Goal: Information Seeking & Learning: Find contact information

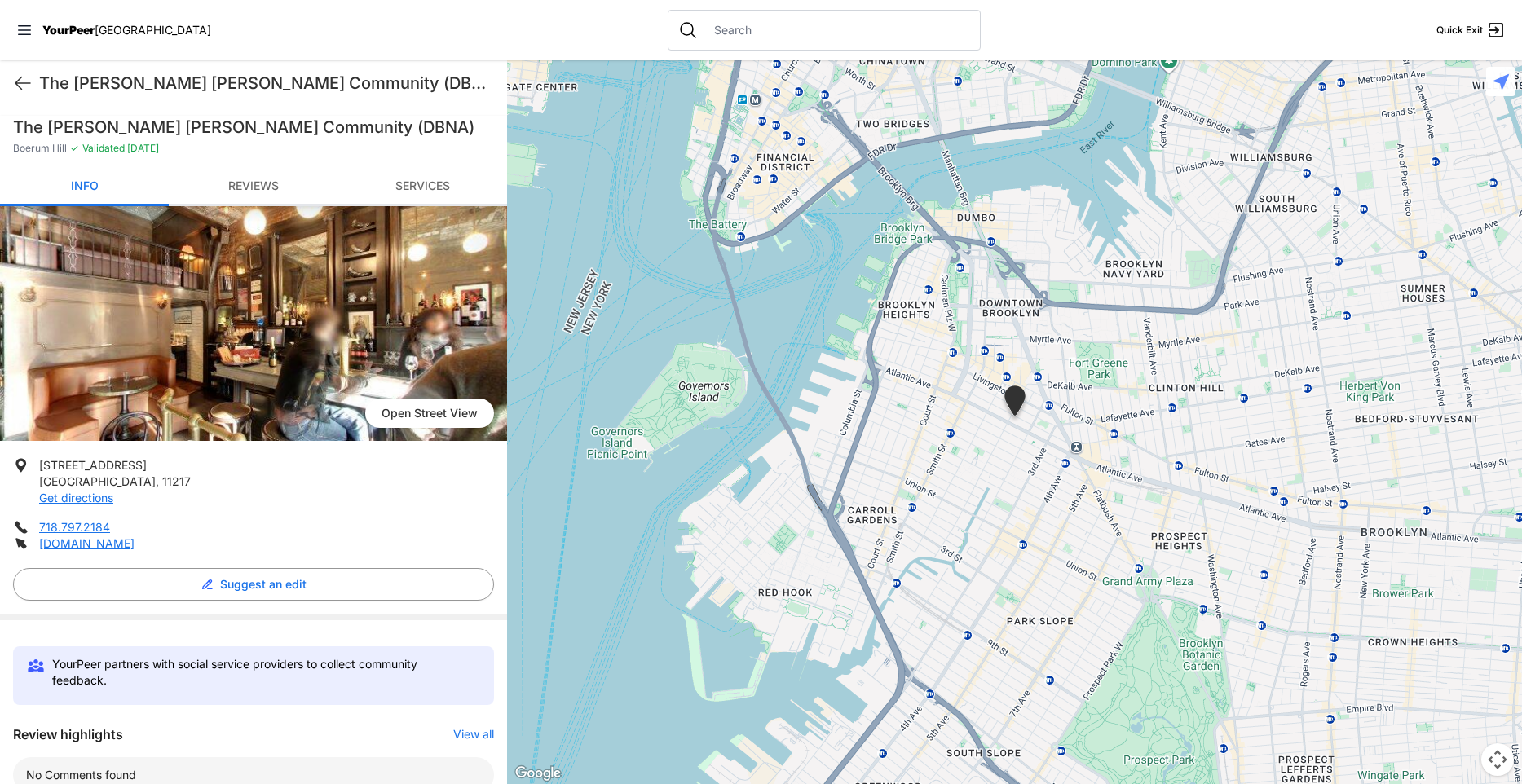
scroll to position [479, 0]
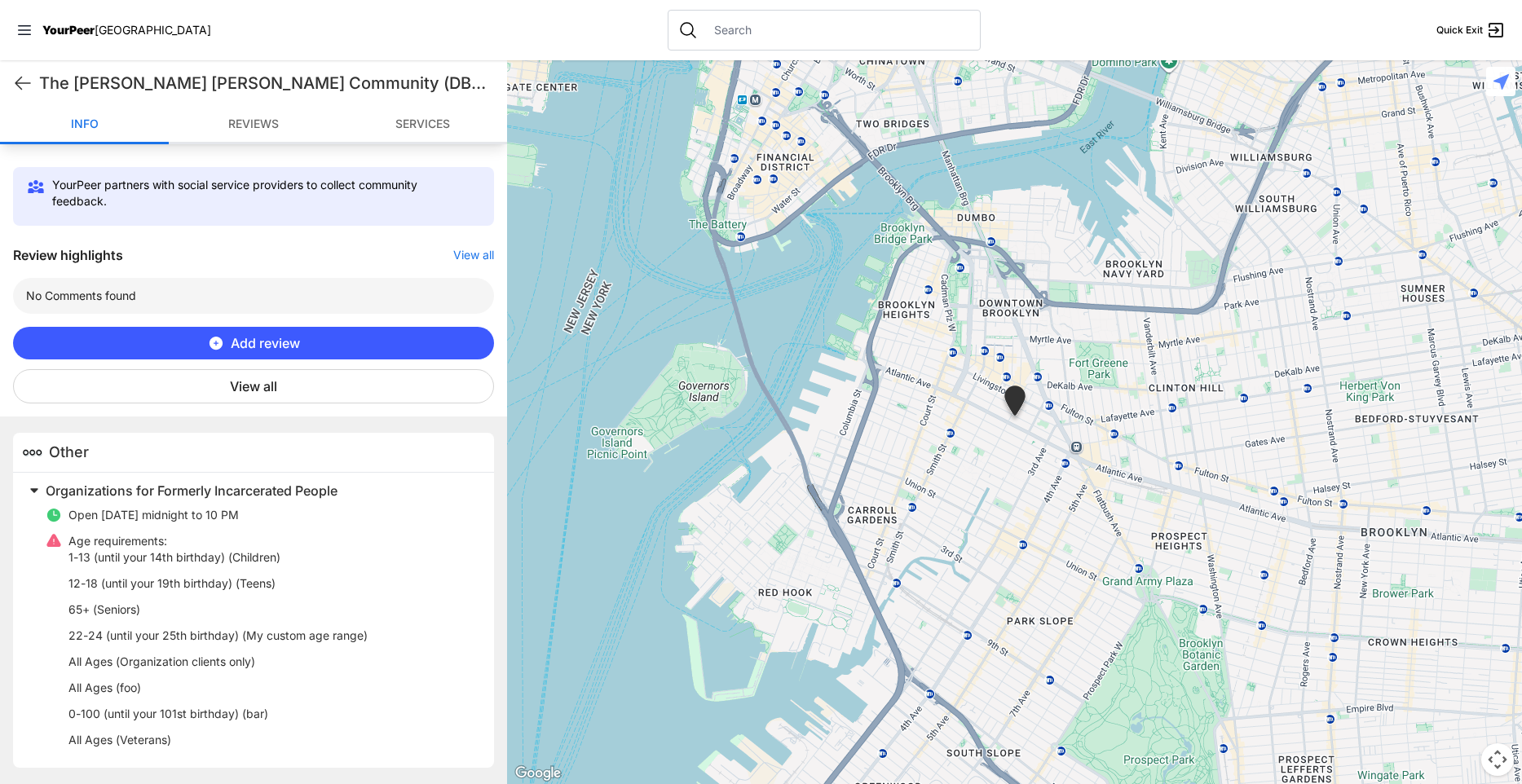
click at [135, 688] on span "(foo)" at bounding box center [128, 688] width 26 height 14
click at [124, 688] on span "(foo)" at bounding box center [128, 688] width 26 height 14
click at [182, 664] on span "(Organization clients only)" at bounding box center [185, 661] width 139 height 14
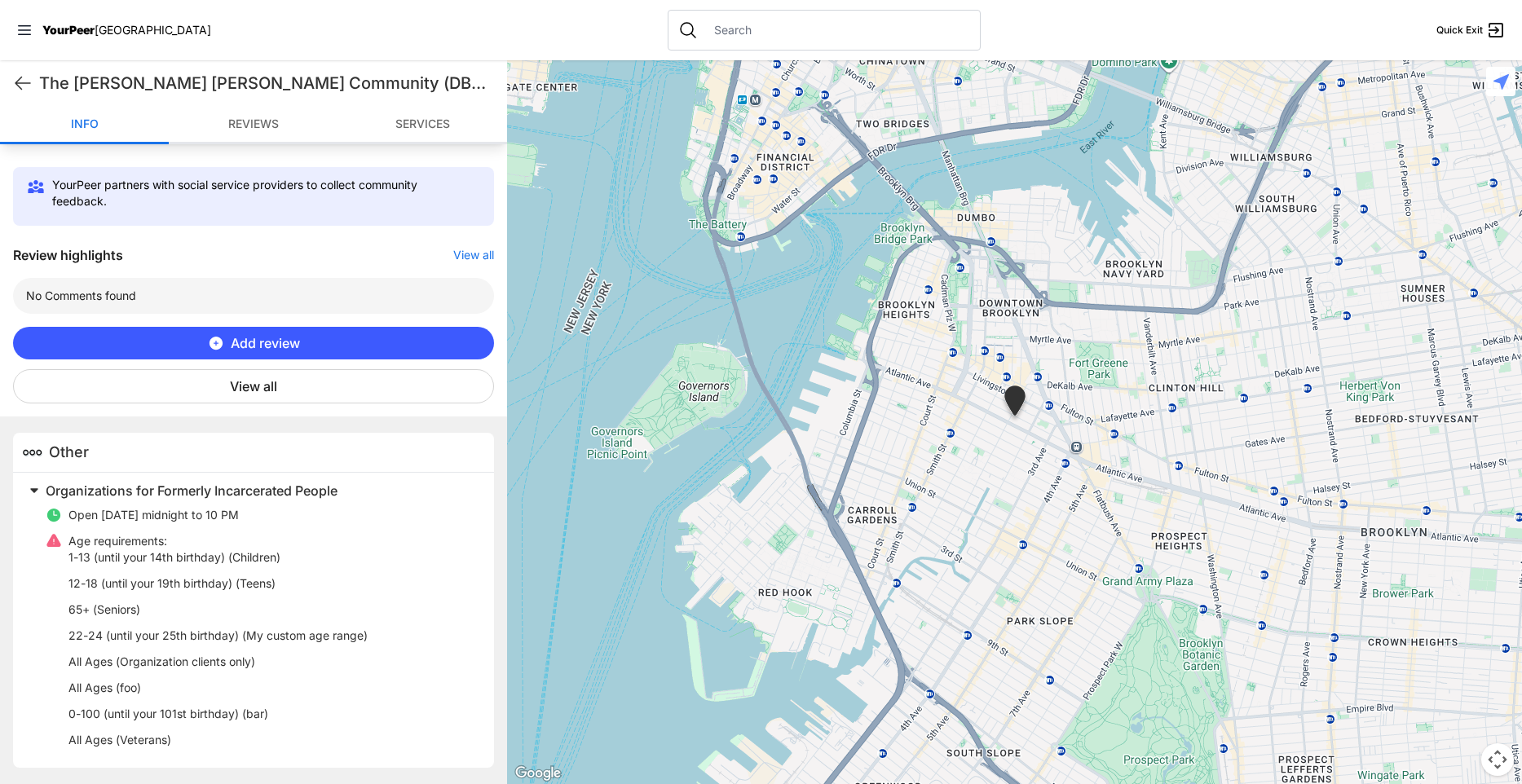
click at [379, 546] on li "Age requirements: 1-13 (until your 14th birthday) (Children) 12-18 (until your …" at bounding box center [260, 641] width 429 height 215
drag, startPoint x: 124, startPoint y: 664, endPoint x: 251, endPoint y: 669, distance: 127.1
click at [251, 669] on p "All Ages (Organization clients only)" at bounding box center [162, 662] width 186 height 16
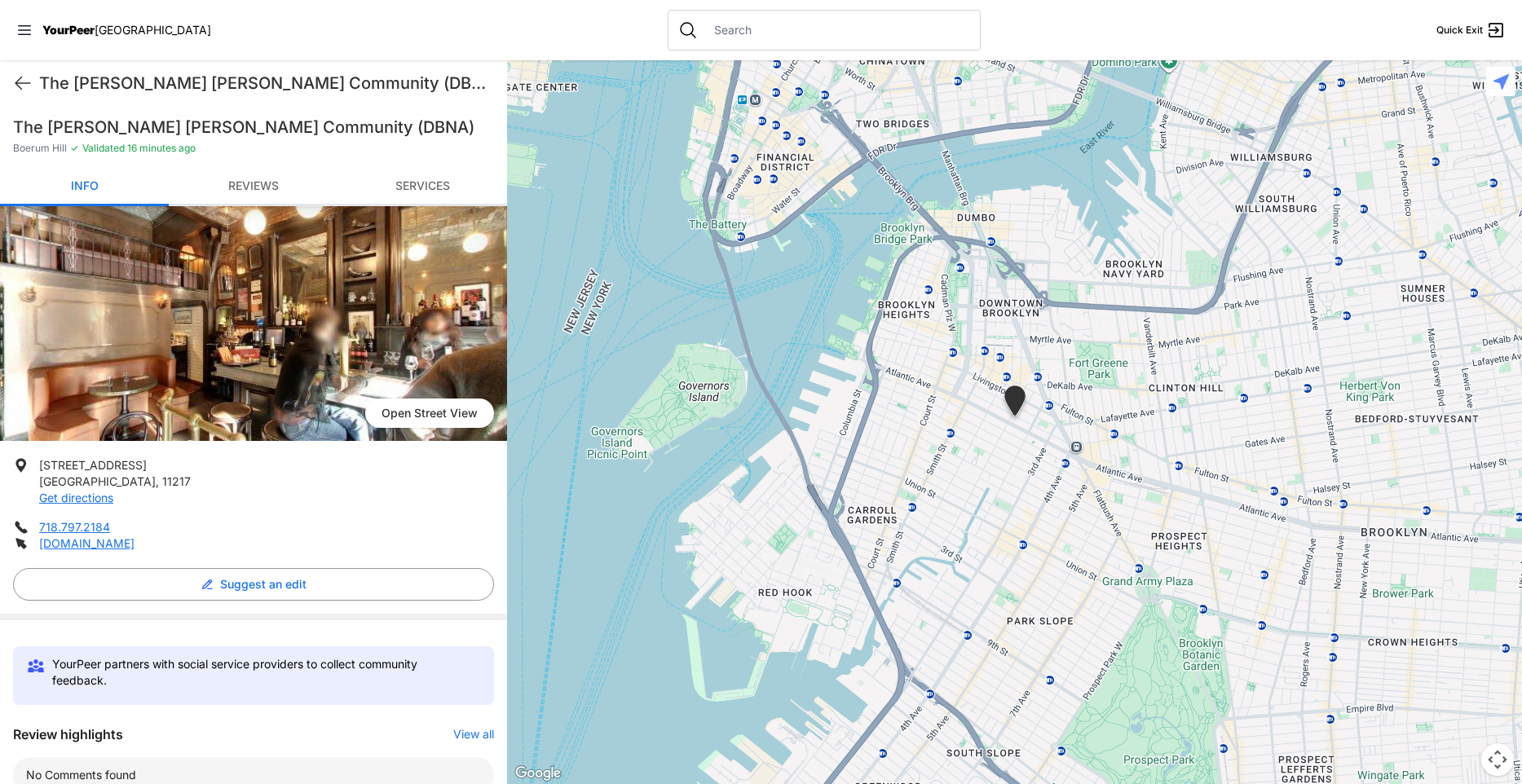
scroll to position [479, 0]
